Goal: Transaction & Acquisition: Purchase product/service

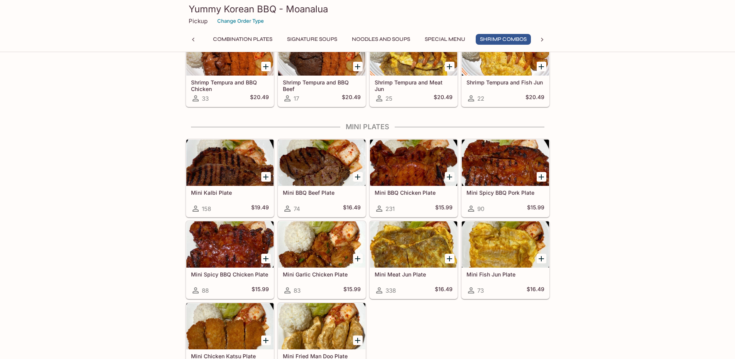
scroll to position [926, 0]
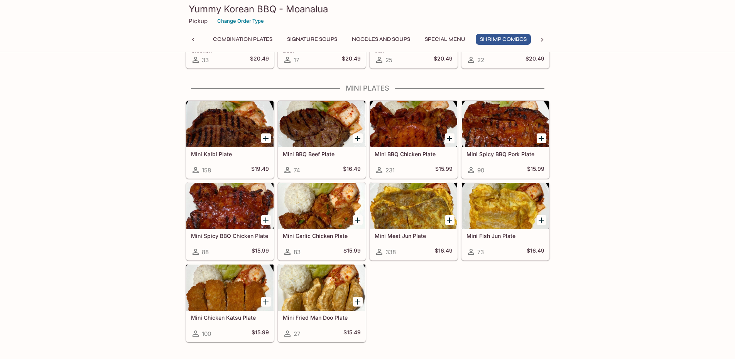
click at [409, 141] on div at bounding box center [413, 124] width 87 height 46
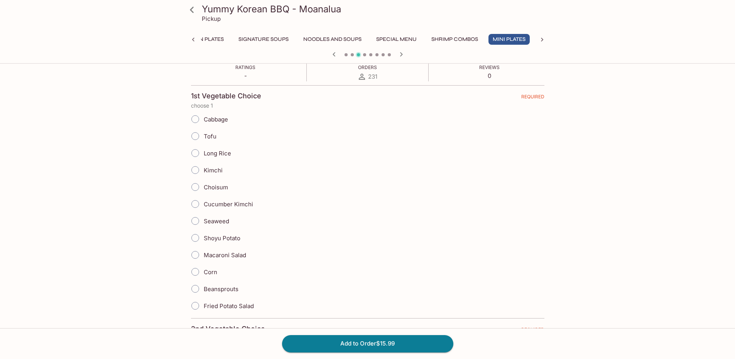
scroll to position [154, 0]
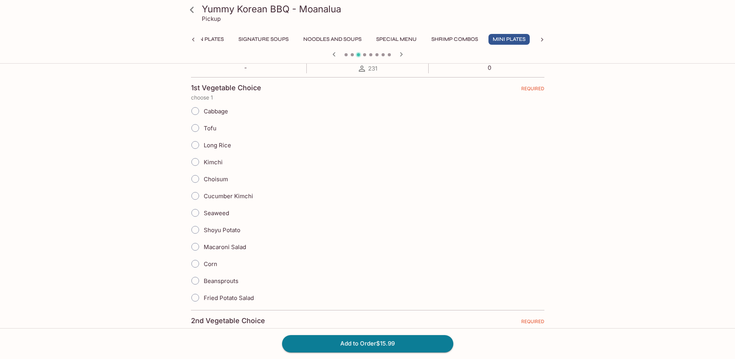
click at [193, 146] on input "Long Rice" at bounding box center [195, 145] width 16 height 16
radio input "true"
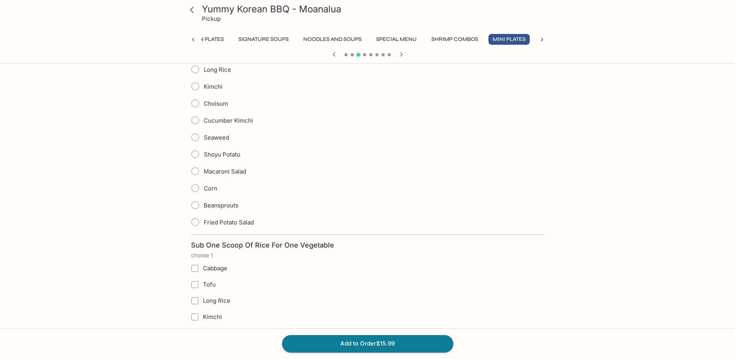
scroll to position [386, 0]
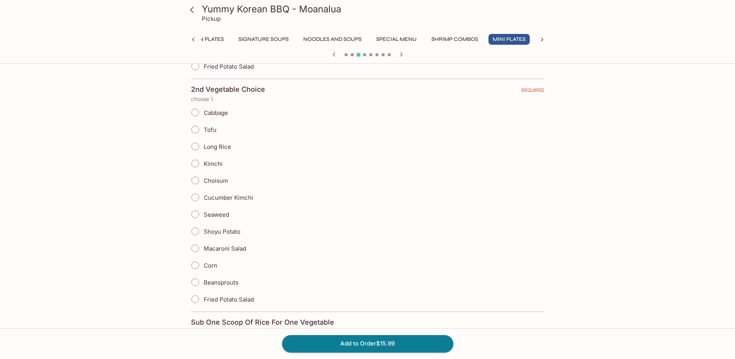
click at [196, 147] on input "Long Rice" at bounding box center [195, 146] width 16 height 16
radio input "true"
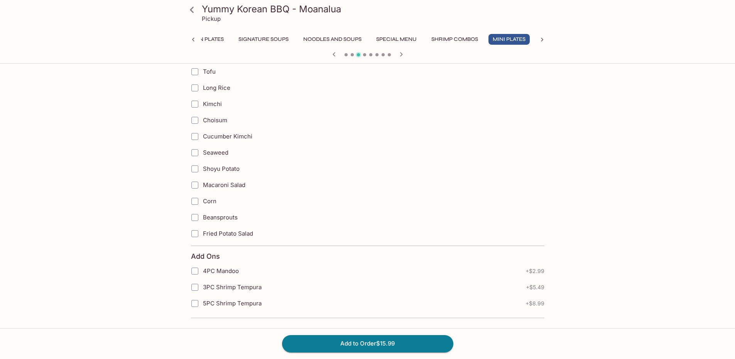
scroll to position [677, 0]
click at [377, 347] on button "Add to Order $15.99" at bounding box center [367, 343] width 171 height 17
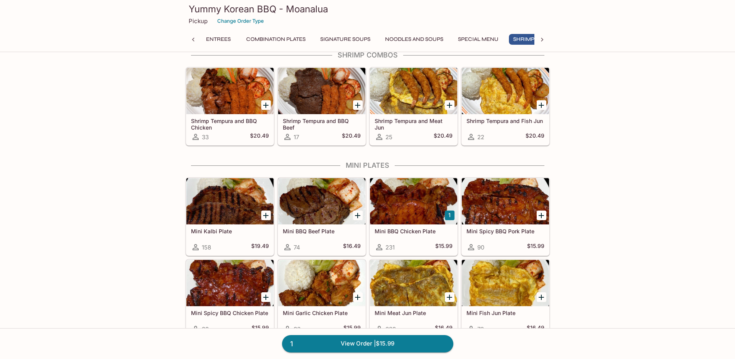
scroll to position [0, 36]
click at [400, 208] on div at bounding box center [413, 201] width 87 height 46
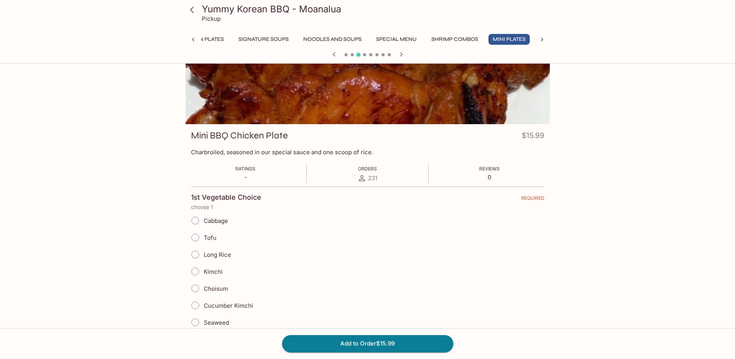
scroll to position [77, 0]
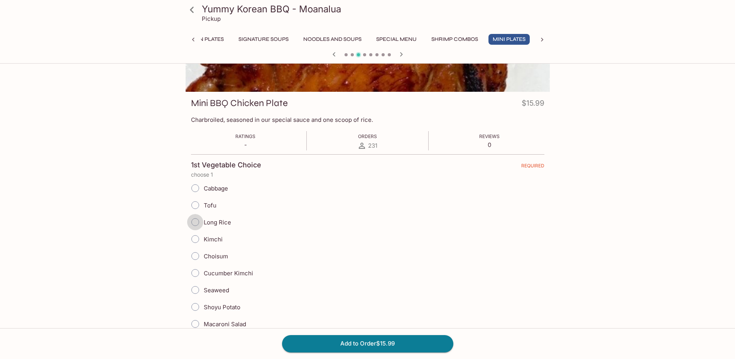
click at [197, 221] on input "Long Rice" at bounding box center [195, 222] width 16 height 16
radio input "true"
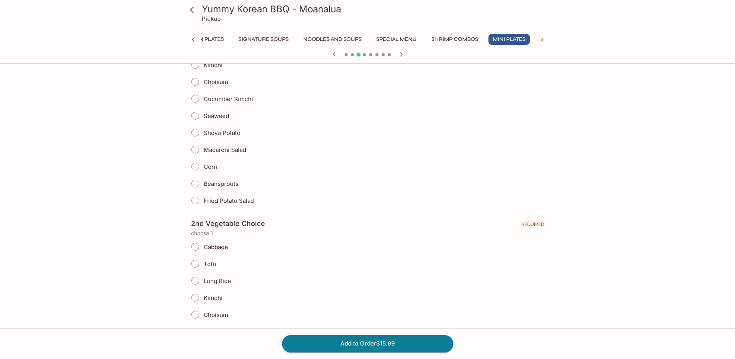
scroll to position [270, 0]
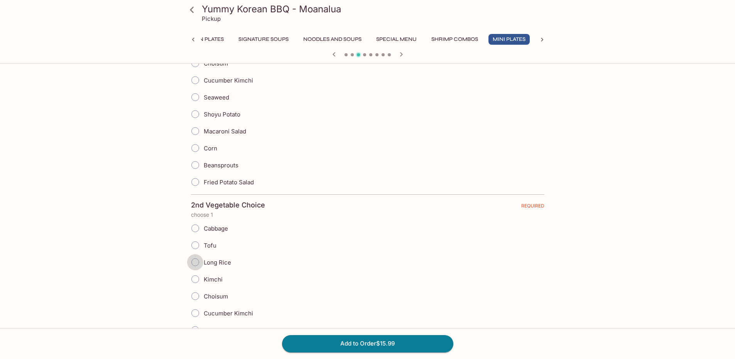
click at [194, 261] on input "Long Rice" at bounding box center [195, 262] width 16 height 16
radio input "true"
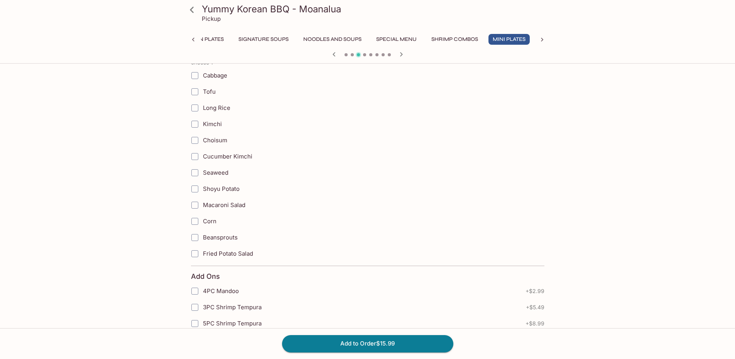
scroll to position [677, 0]
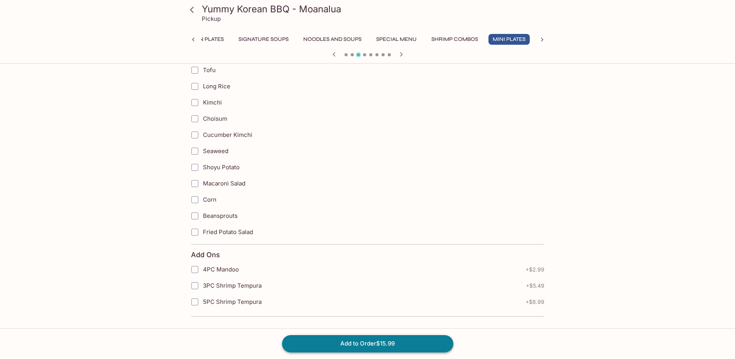
click at [383, 341] on button "Add to Order $15.99" at bounding box center [367, 343] width 171 height 17
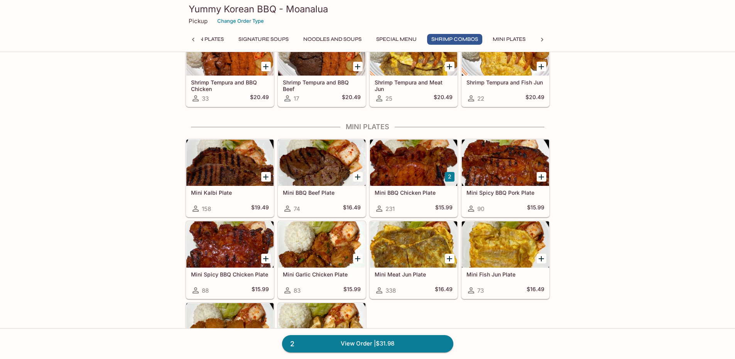
click at [409, 174] on div at bounding box center [413, 163] width 87 height 46
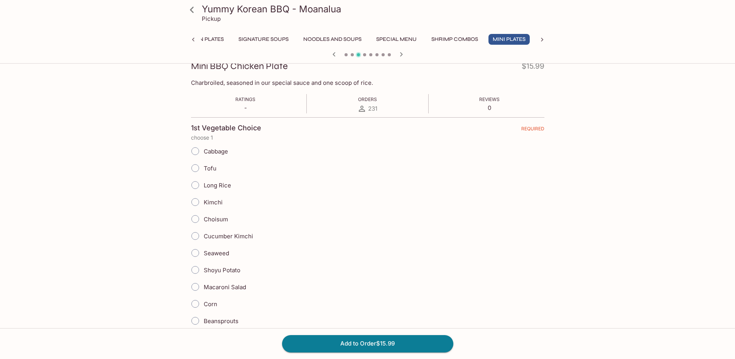
scroll to position [116, 0]
click at [196, 184] on input "Long Rice" at bounding box center [195, 183] width 16 height 16
radio input "true"
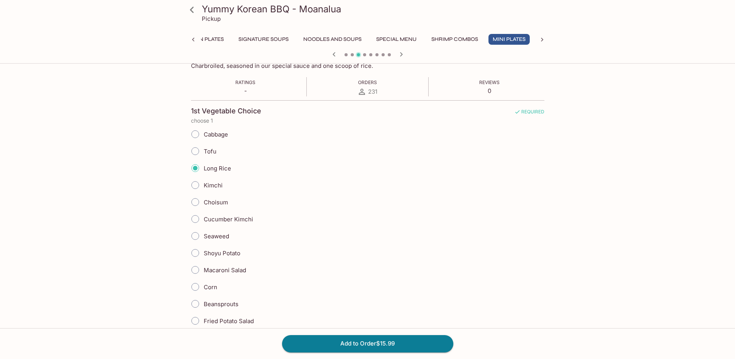
scroll to position [309, 0]
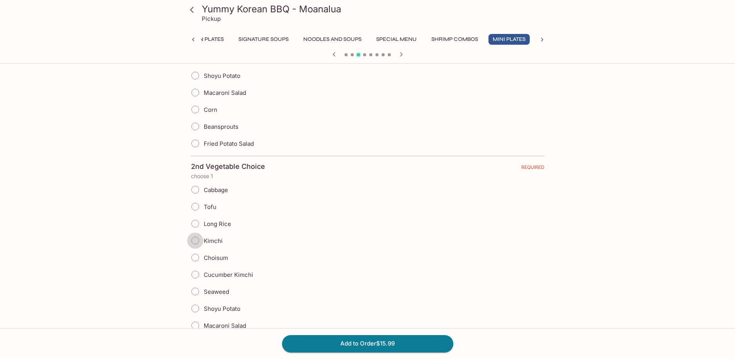
click at [194, 240] on input "Kimchi" at bounding box center [195, 241] width 16 height 16
radio input "true"
click at [196, 272] on input "Cucumber Kimchi" at bounding box center [195, 275] width 16 height 16
radio input "true"
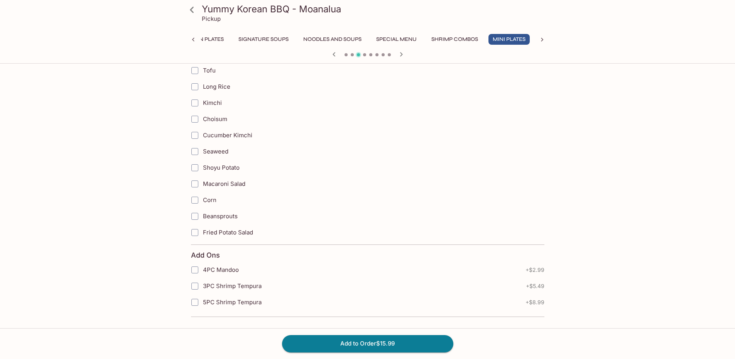
scroll to position [677, 0]
click at [368, 342] on button "Add to Order $15.99" at bounding box center [367, 343] width 171 height 17
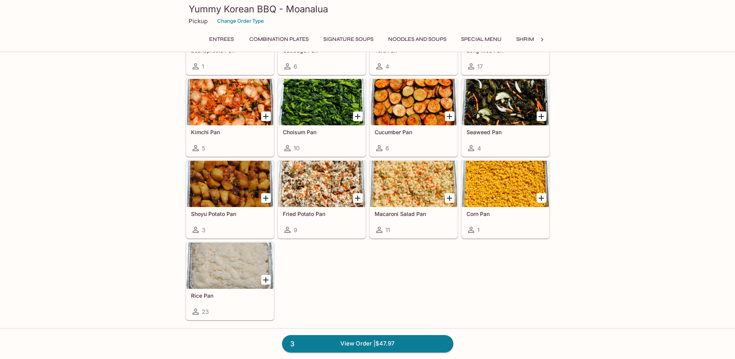
scroll to position [0, 360]
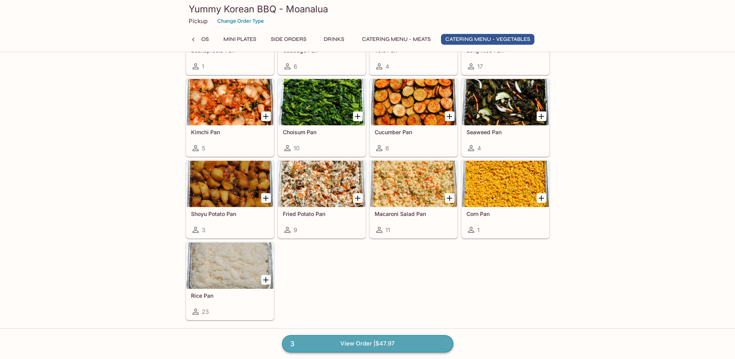
click at [364, 341] on link "3 View Order | $47.97" at bounding box center [367, 343] width 171 height 17
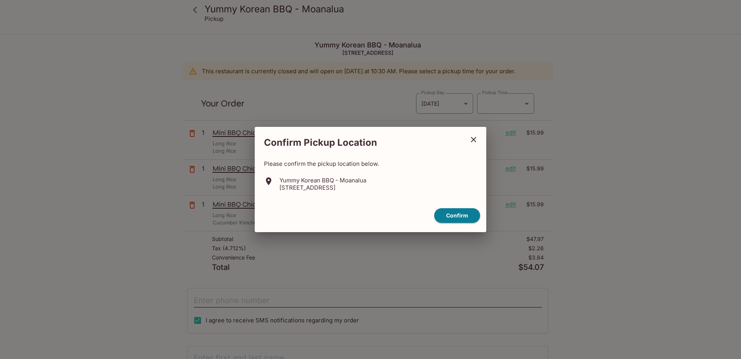
type input "[DATE]T21:00:00.000000Z"
click at [453, 218] on button "Confirm" at bounding box center [457, 215] width 46 height 15
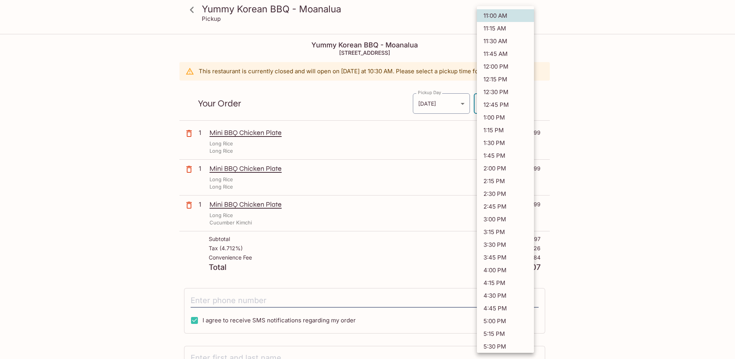
click at [521, 106] on body "Yummy Korean BBQ - Moanalua Pickup Yummy Korean BBQ - Moanalua [STREET_ADDRESS]…" at bounding box center [367, 214] width 735 height 359
click at [606, 84] on div at bounding box center [370, 179] width 741 height 359
